Goal: Task Accomplishment & Management: Use online tool/utility

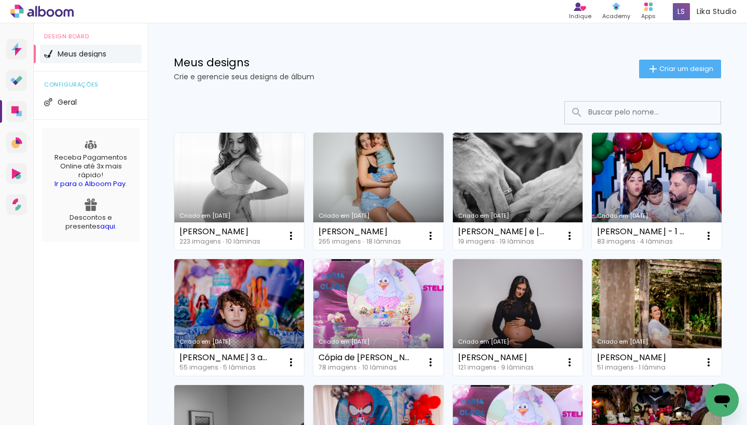
click at [254, 181] on link "Criado em [DATE]" at bounding box center [239, 191] width 130 height 117
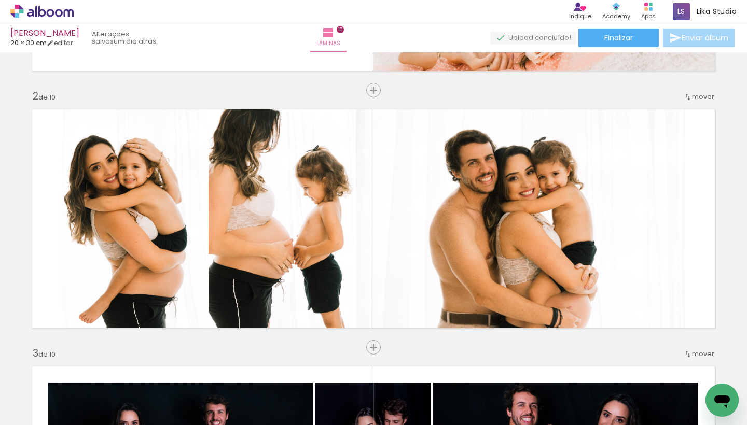
scroll to position [0, 435]
drag, startPoint x: 90, startPoint y: 423, endPoint x: 134, endPoint y: 419, distance: 44.2
click at [85, 419] on iron-horizontal-list at bounding box center [74, 392] width 21 height 65
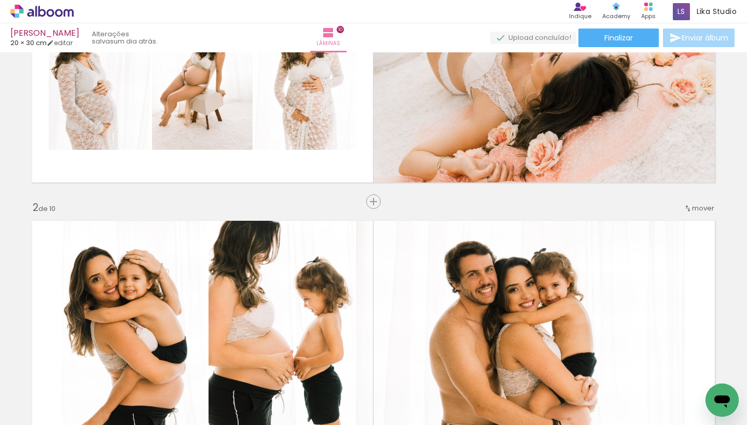
scroll to position [47, 0]
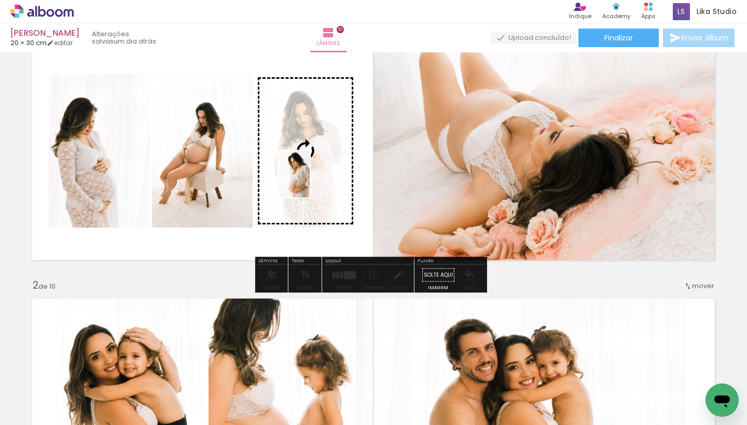
drag, startPoint x: 435, startPoint y: 398, endPoint x: 309, endPoint y: 182, distance: 249.9
click at [309, 182] on quentale-workspace at bounding box center [373, 212] width 747 height 425
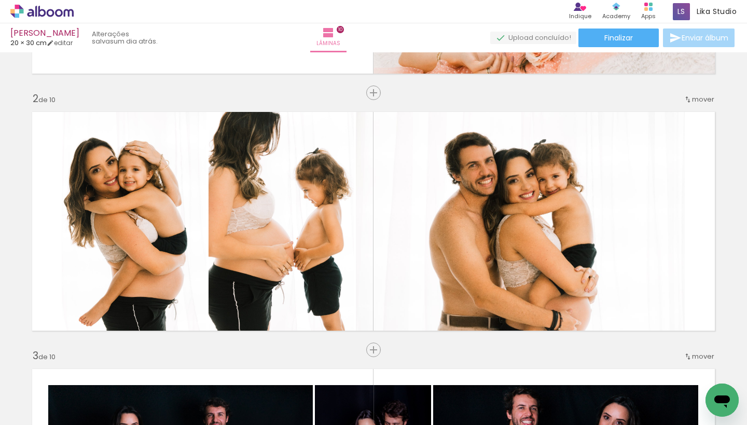
scroll to position [0, 475]
drag, startPoint x: 112, startPoint y: 419, endPoint x: 151, endPoint y: 414, distance: 39.2
click at [85, 414] on iron-horizontal-list at bounding box center [74, 392] width 21 height 65
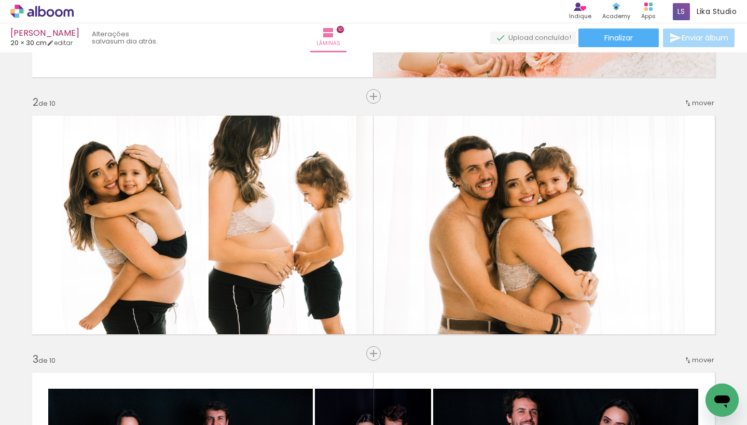
scroll to position [0, 1633]
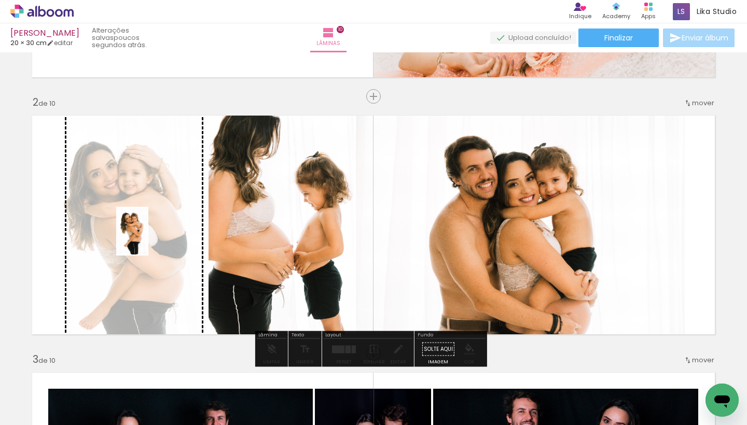
drag, startPoint x: 343, startPoint y: 401, endPoint x: 148, endPoint y: 239, distance: 253.6
click at [148, 239] on quentale-workspace at bounding box center [373, 212] width 747 height 425
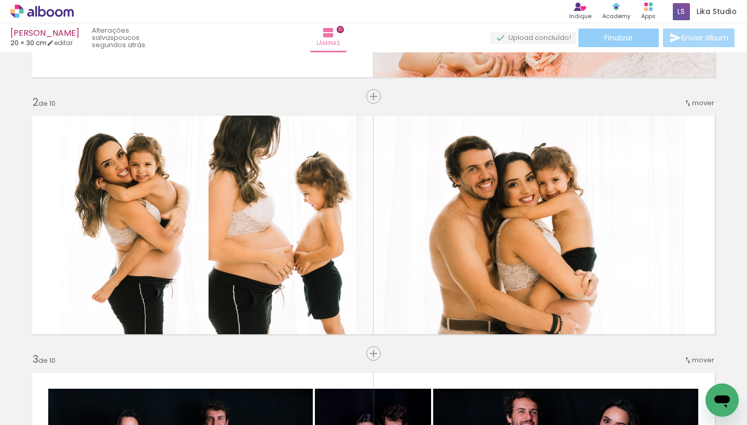
click at [626, 37] on span "Finalizar" at bounding box center [618, 37] width 29 height 7
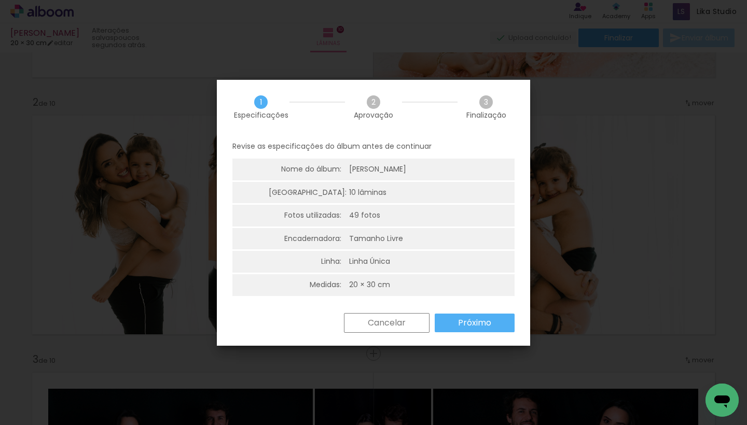
click at [0, 0] on slot "Próximo" at bounding box center [0, 0] width 0 height 0
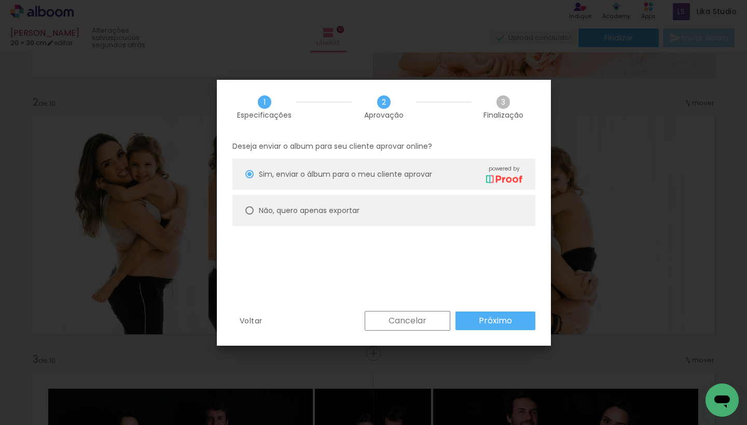
click at [460, 320] on paper-button "Próximo" at bounding box center [495, 321] width 80 height 19
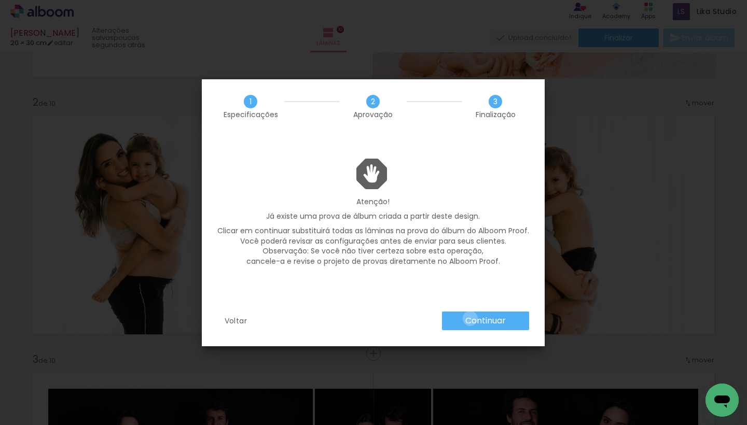
click at [0, 0] on slot "Continuar" at bounding box center [0, 0] width 0 height 0
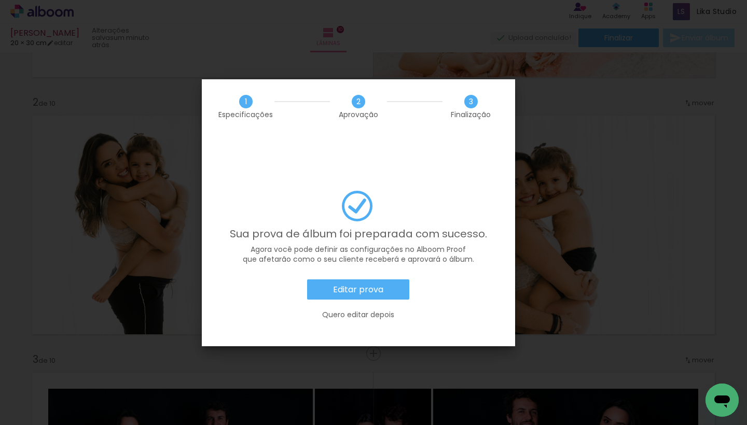
scroll to position [0, 1633]
click at [0, 0] on slot "Editar prova" at bounding box center [0, 0] width 0 height 0
